Goal: Information Seeking & Learning: Check status

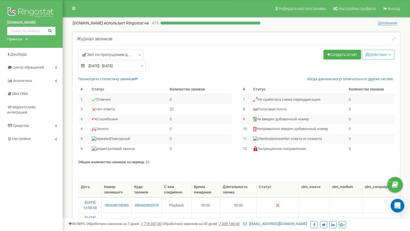
select select "50"
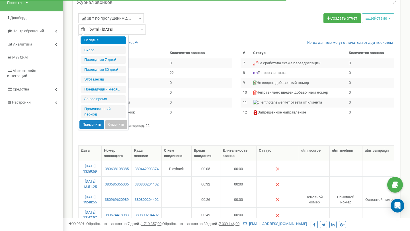
click at [105, 29] on input "[DATE] - [DATE]" at bounding box center [111, 29] width 67 height 10
click at [101, 39] on li "Сегодня" at bounding box center [104, 40] width 46 height 8
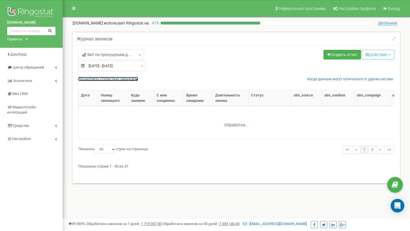
click at [100, 78] on link "Посмотреть cтатистику звонков" at bounding box center [108, 79] width 60 height 4
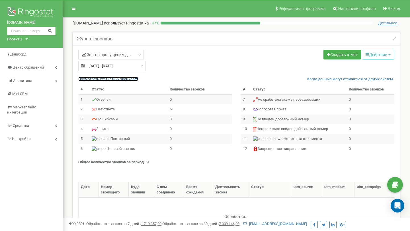
click at [100, 78] on link "Посмотреть cтатистику звонков" at bounding box center [108, 79] width 60 height 4
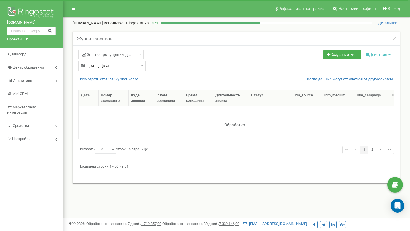
click at [124, 81] on div "Посмотреть cтатистику звонков Когда данные могут отличаться от других систем" at bounding box center [238, 79] width 320 height 5
click at [125, 79] on link "Посмотреть cтатистику звонков" at bounding box center [108, 79] width 60 height 4
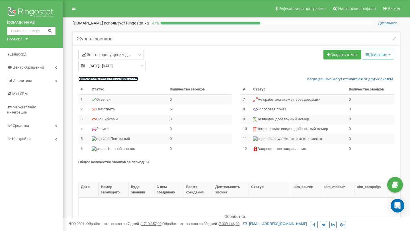
click at [125, 81] on link "Посмотреть cтатистику звонков" at bounding box center [108, 79] width 60 height 4
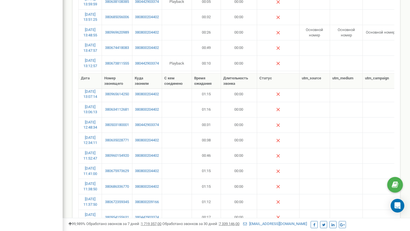
scroll to position [703, 0]
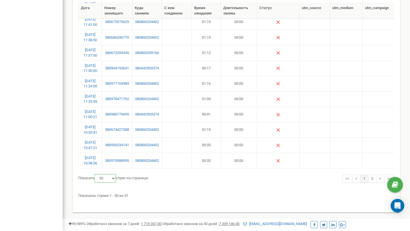
click at [113, 181] on select "10 25 50 100" at bounding box center [105, 178] width 21 height 9
select select "100"
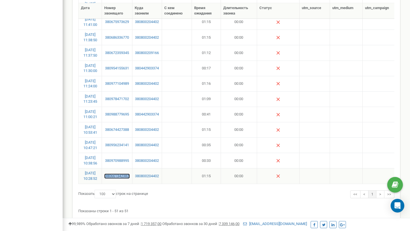
copy link "380661342382"
copy link "380970988995"
copy link "380956234141"
copy link "380674427388"
copy link "380988779695"
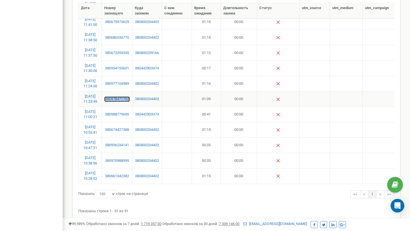
copy link "380978471702"
copy link "380977104989"
click at [181, 69] on td at bounding box center [177, 68] width 30 height 15
copy link "380954155631"
copy link "380672359345"
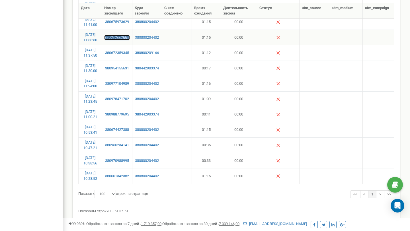
copy link "380686336770"
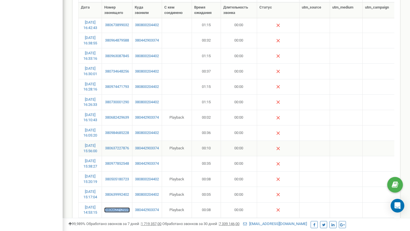
scroll to position [190, 0]
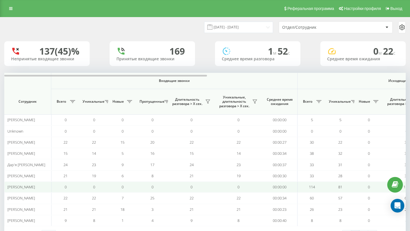
scroll to position [23, 0]
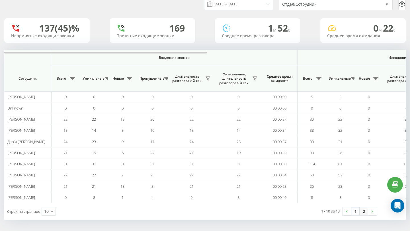
click at [365, 212] on link "2" at bounding box center [364, 212] width 9 height 8
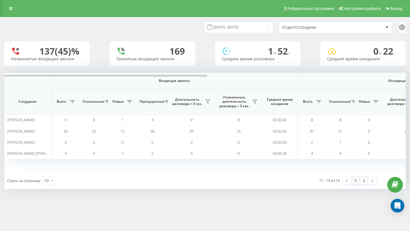
click at [356, 181] on link "1" at bounding box center [355, 181] width 9 height 8
